Goal: Transaction & Acquisition: Purchase product/service

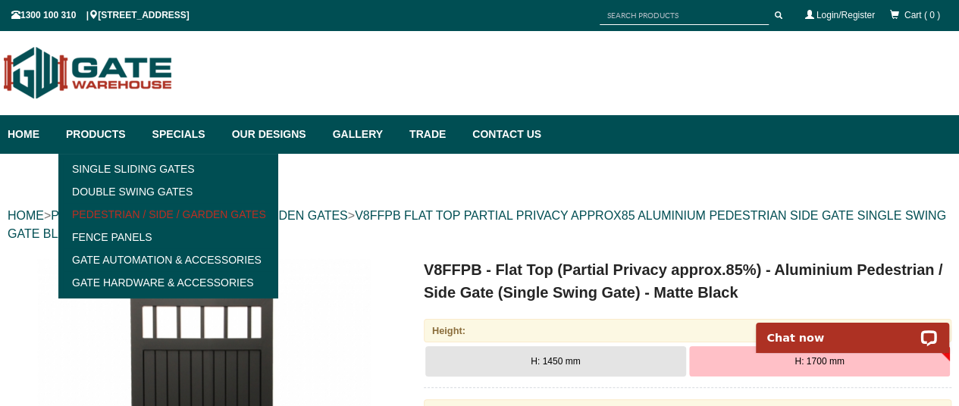
click at [112, 212] on link "Pedestrian / Side / Garden Gates" at bounding box center [168, 214] width 210 height 23
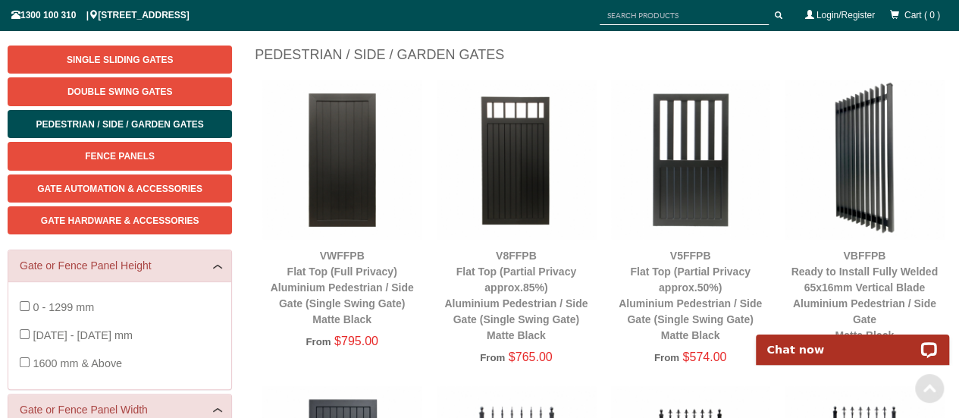
scroll to position [190, 0]
